Goal: Task Accomplishment & Management: Use online tool/utility

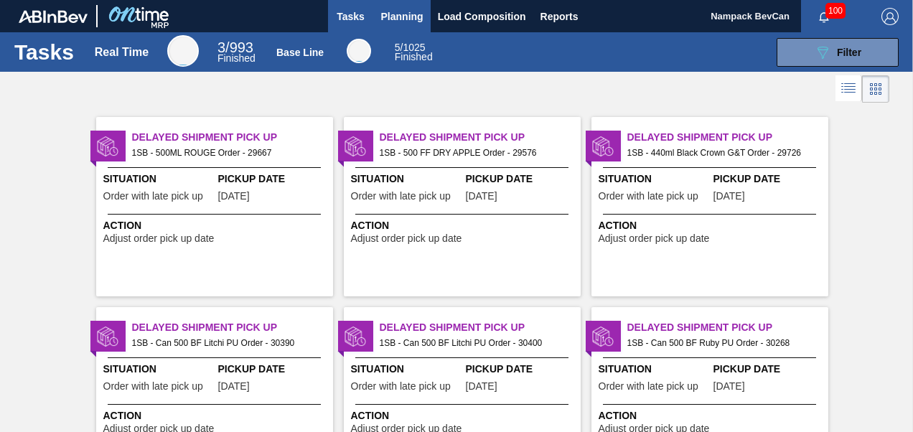
click at [406, 13] on span "Planning" at bounding box center [402, 16] width 42 height 17
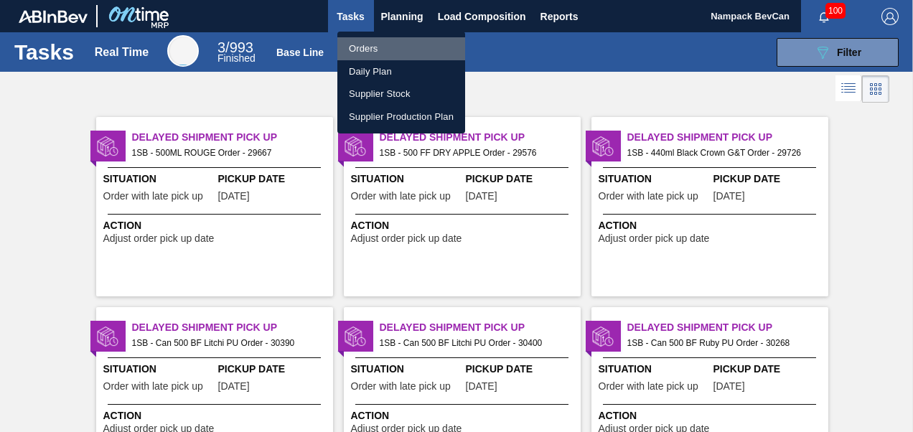
click at [372, 51] on li "Orders" at bounding box center [401, 48] width 128 height 23
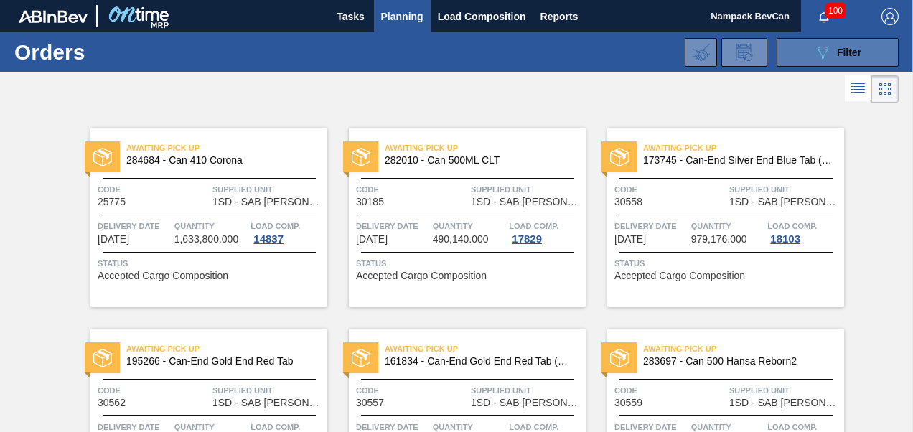
click at [824, 53] on icon "089F7B8B-B2A5-4AFE-B5C0-19BA573D28AC" at bounding box center [822, 52] width 17 height 17
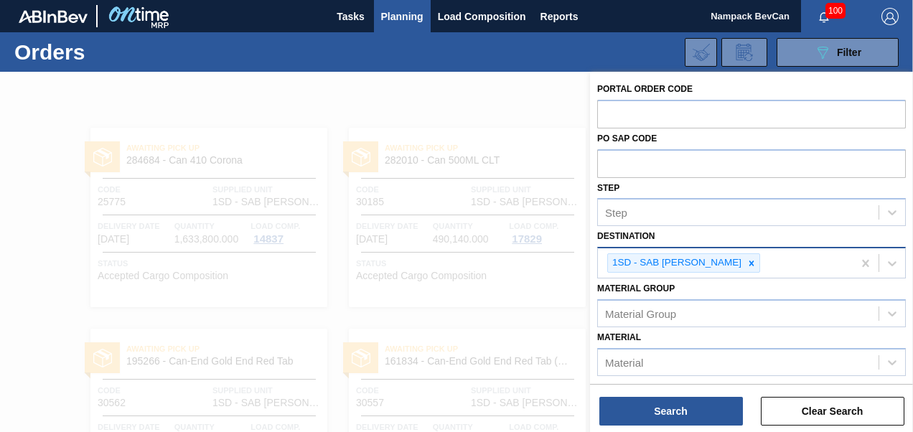
click at [747, 261] on icon at bounding box center [752, 263] width 10 height 10
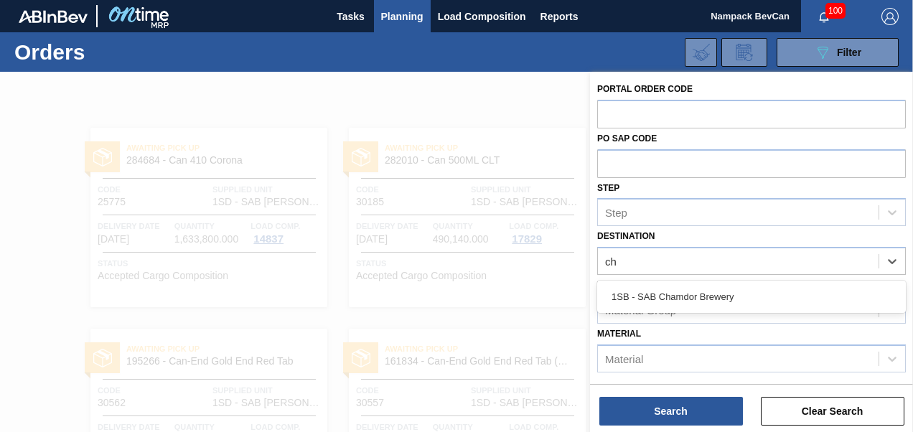
type input "cha"
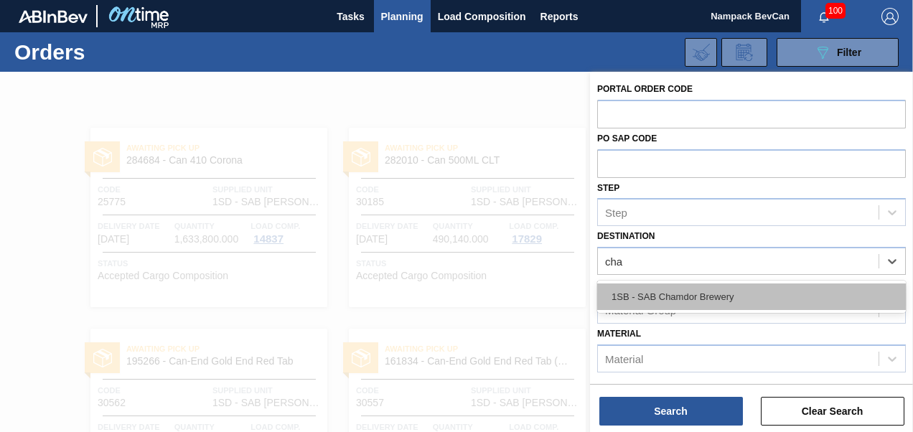
click at [696, 299] on div "1SB - SAB Chamdor Brewery" at bounding box center [751, 297] width 309 height 27
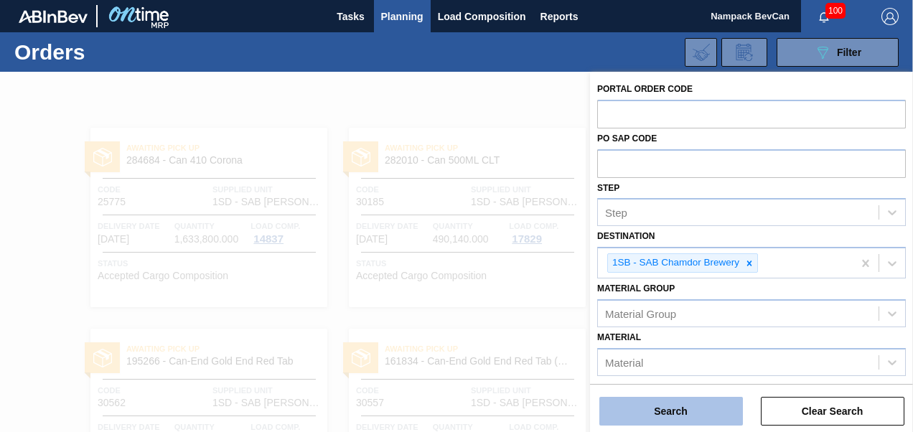
click at [696, 412] on button "Search" at bounding box center [671, 411] width 144 height 29
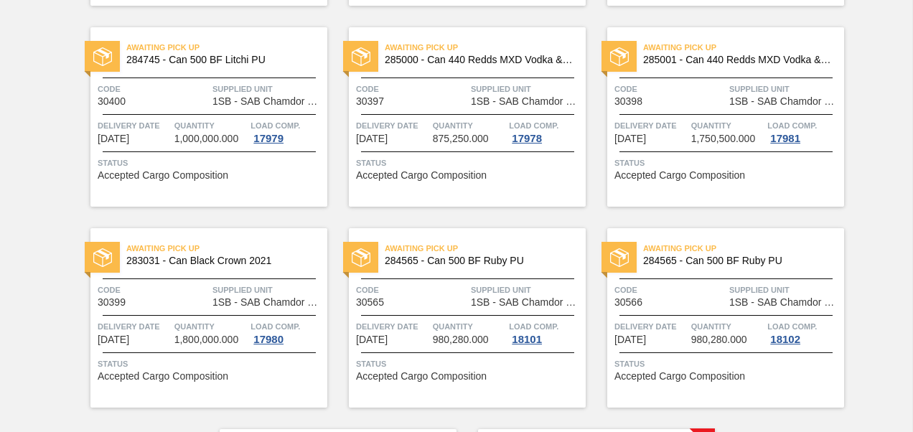
scroll to position [718, 0]
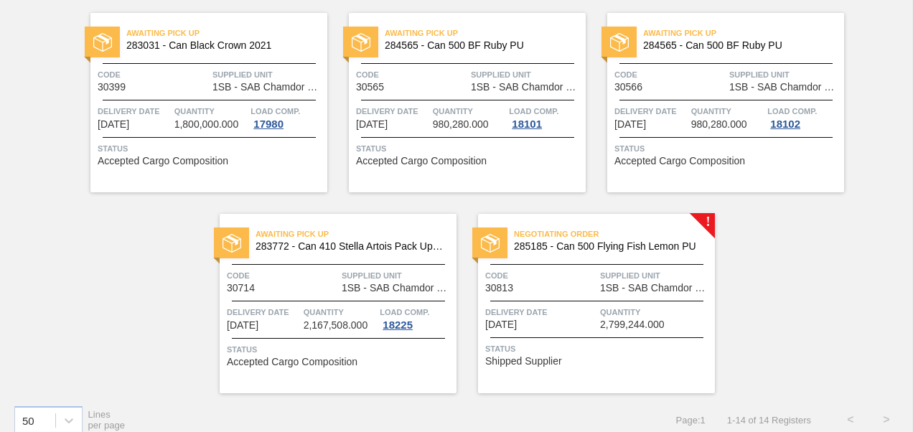
click at [598, 284] on div "Code 30813 Supplied Unit 1SB - SAB Chamdor Brewery" at bounding box center [596, 281] width 237 height 25
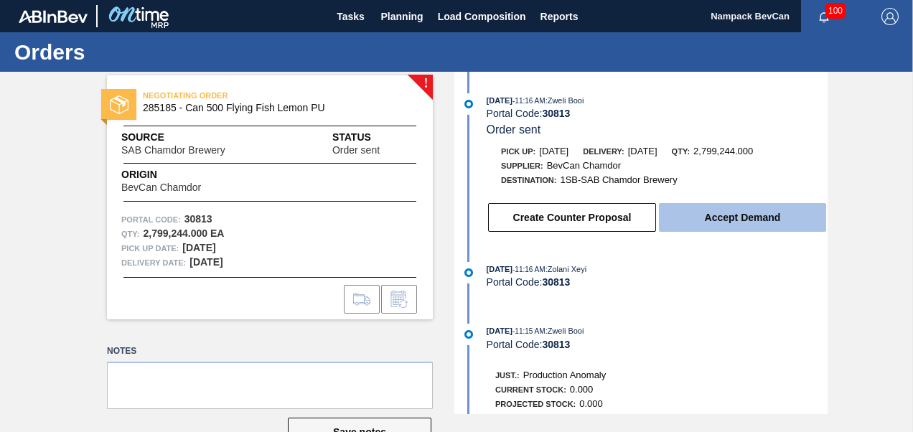
click at [702, 218] on button "Accept Demand" at bounding box center [742, 217] width 167 height 29
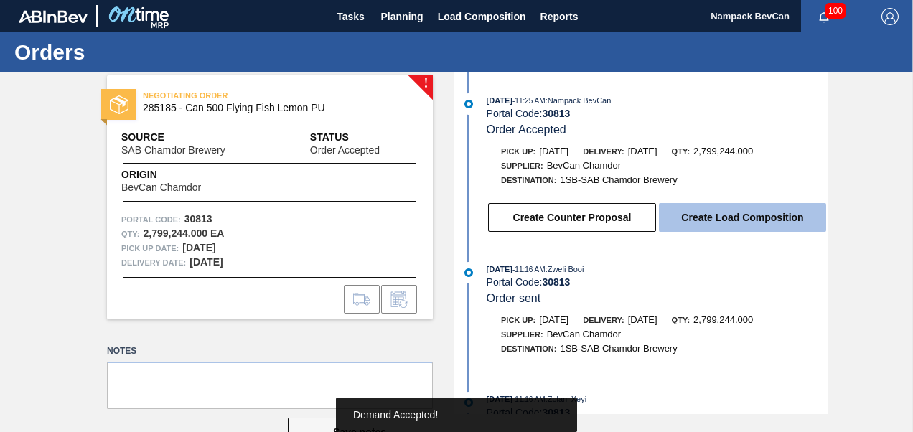
click at [742, 226] on button "Create Load Composition" at bounding box center [742, 217] width 167 height 29
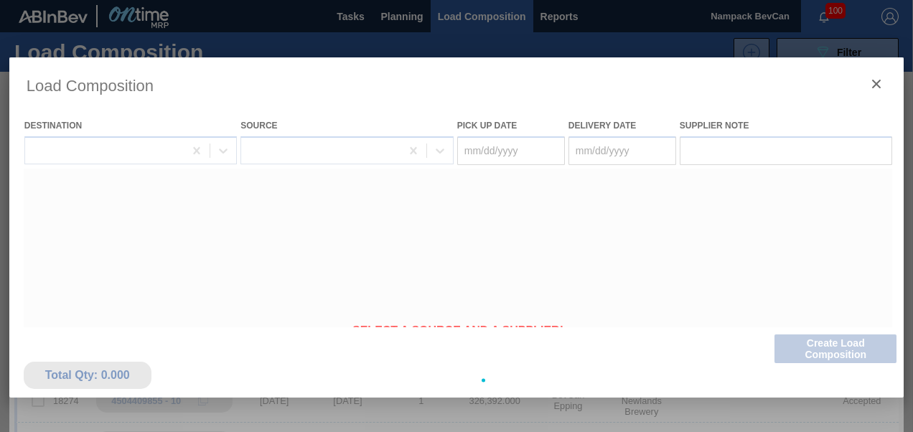
type Date "[DATE]"
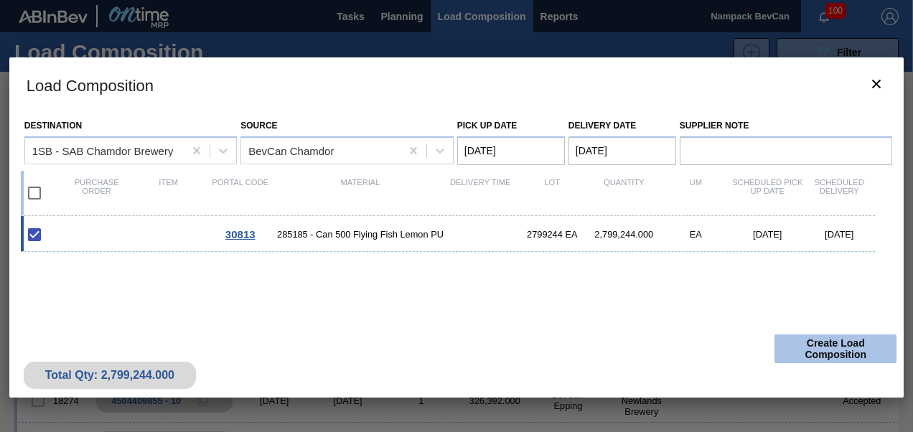
click at [813, 350] on button "Create Load Composition" at bounding box center [836, 349] width 122 height 29
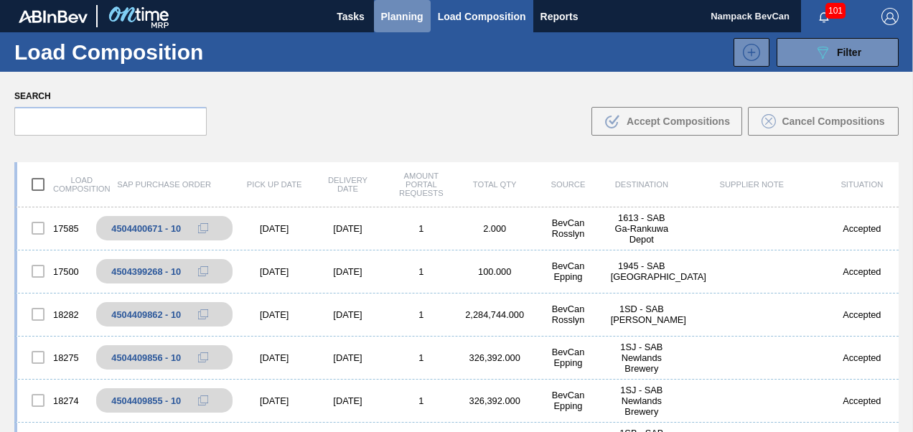
click at [401, 18] on span "Planning" at bounding box center [402, 16] width 42 height 17
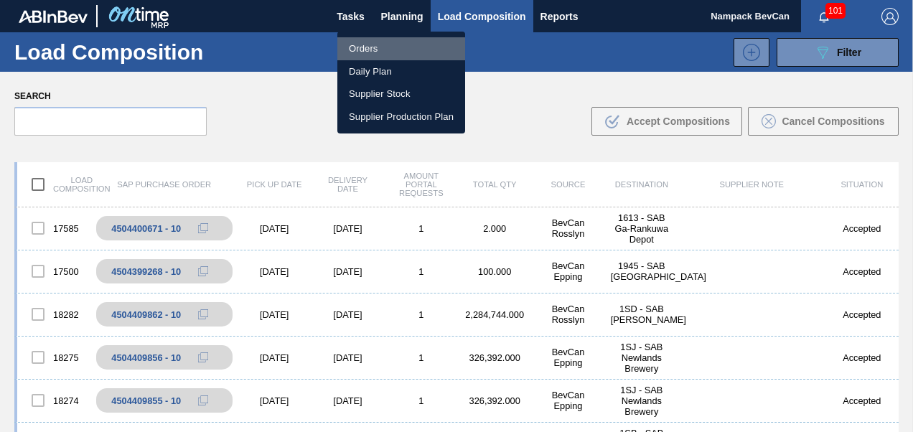
click at [375, 53] on li "Orders" at bounding box center [401, 48] width 128 height 23
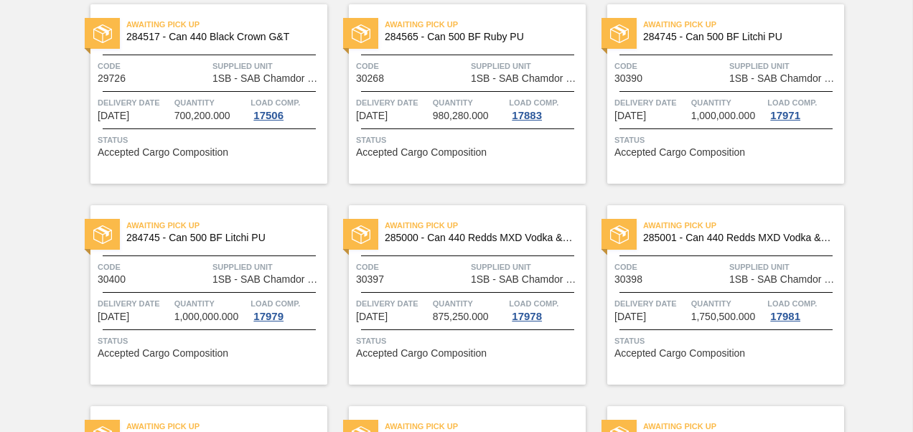
scroll to position [248, 0]
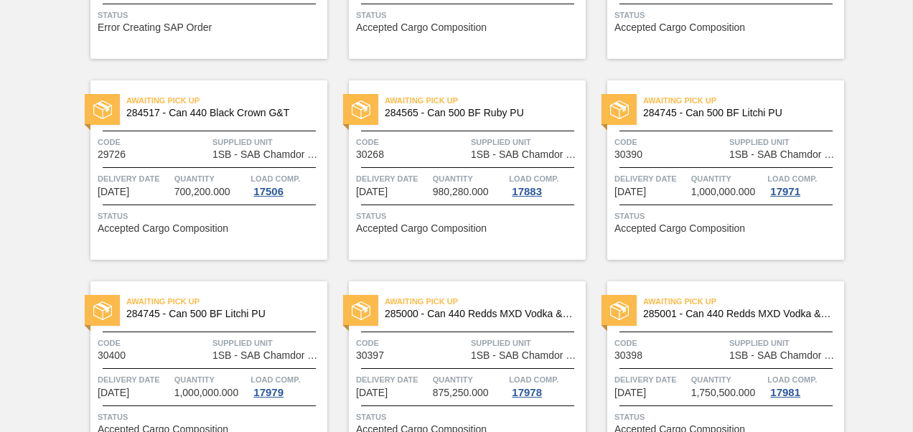
drag, startPoint x: 907, startPoint y: 126, endPoint x: 901, endPoint y: 98, distance: 28.6
click at [901, 98] on div "Waiting for PO SAP 281875 - Can 500 BF Litchi Seche Code 25503 Supplied Unit 1S…" at bounding box center [456, 360] width 913 height 1005
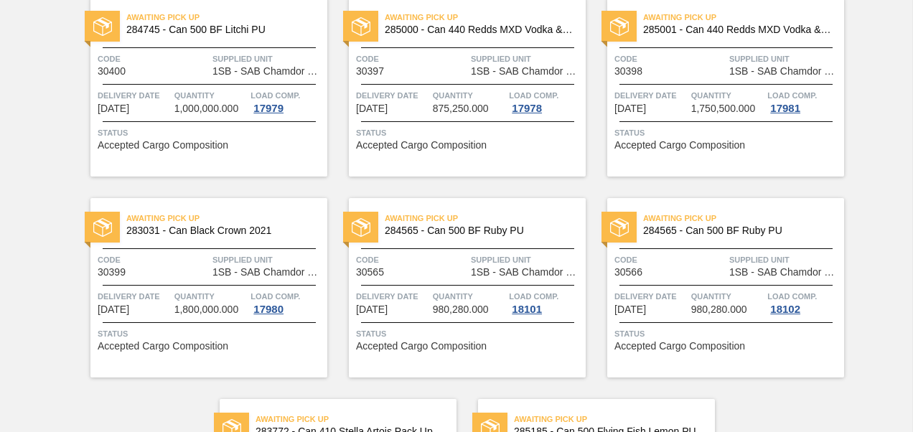
scroll to position [732, 0]
